Goal: Use online tool/utility: Utilize a website feature to perform a specific function

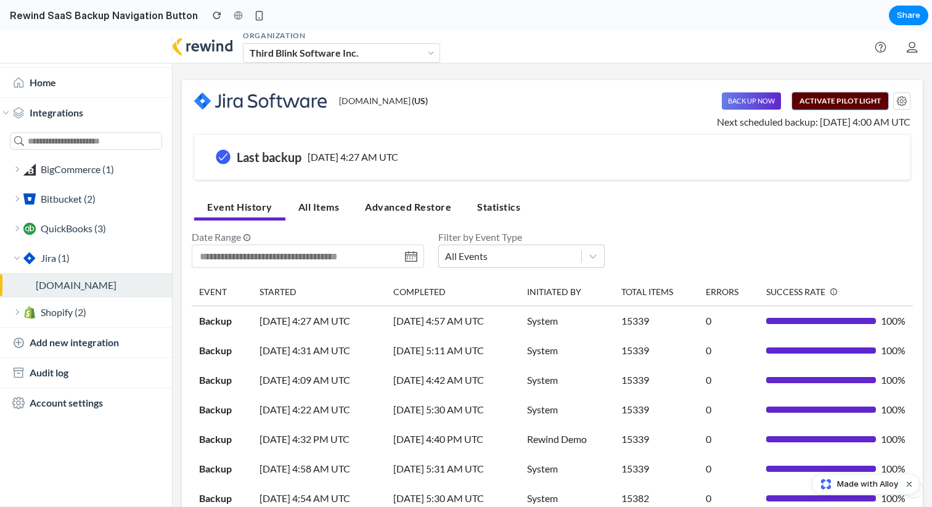
click at [825, 98] on button "Activate Pilot Light" at bounding box center [840, 100] width 96 height 17
click at [833, 102] on button "Activate Pilot Light" at bounding box center [840, 100] width 96 height 17
click at [834, 107] on button "Activate Pilot Light" at bounding box center [840, 100] width 96 height 17
click at [824, 105] on button "Activate Pilot Light" at bounding box center [840, 100] width 96 height 17
